Goal: Task Accomplishment & Management: Use online tool/utility

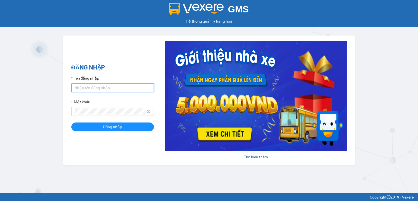
drag, startPoint x: 119, startPoint y: 88, endPoint x: 126, endPoint y: 94, distance: 8.2
click at [120, 88] on input "Tên đăng nhập" at bounding box center [112, 87] width 83 height 9
type input "ngocthao.nhuquynh"
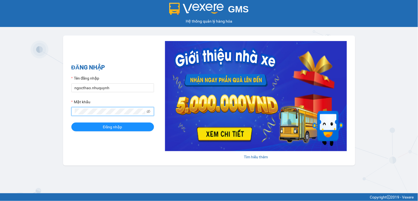
click at [71, 123] on button "Đăng nhập" at bounding box center [112, 127] width 83 height 9
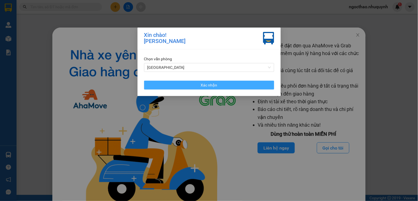
click at [236, 87] on button "Xác nhận" at bounding box center [209, 85] width 130 height 9
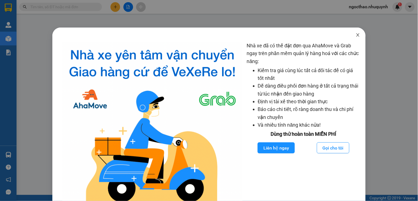
click at [356, 35] on icon "close" at bounding box center [358, 35] width 4 height 4
click at [356, 34] on icon "close" at bounding box center [358, 35] width 4 height 4
